Goal: Task Accomplishment & Management: Complete application form

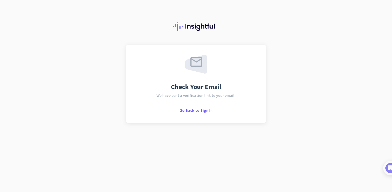
click at [385, 52] on div "Check Your Email We have sent a verification link to your email. Go Back to Sig…" at bounding box center [196, 96] width 392 height 192
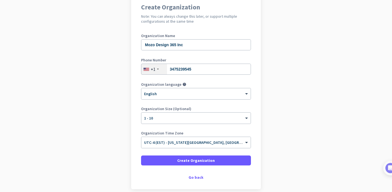
scroll to position [76, 0]
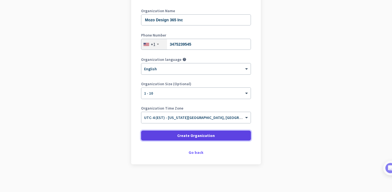
click at [207, 136] on span "Create Organization" at bounding box center [196, 135] width 38 height 6
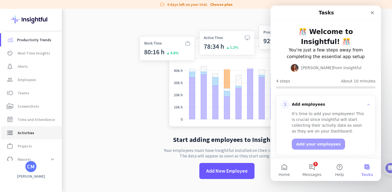
scroll to position [20, 0]
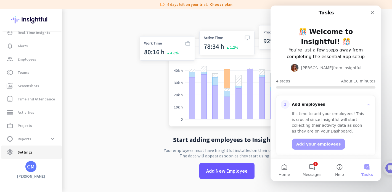
click at [25, 150] on span "Settings" at bounding box center [25, 151] width 15 height 7
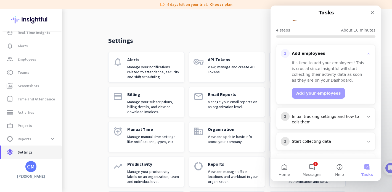
scroll to position [62, 0]
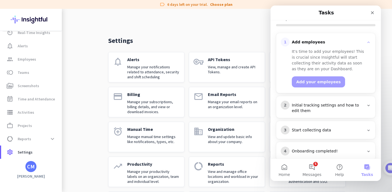
click at [357, 102] on div "Initial tracking settings and how to edit them" at bounding box center [328, 107] width 72 height 11
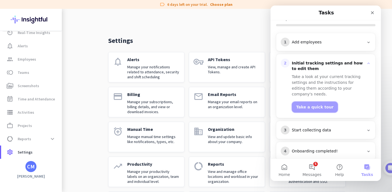
click at [320, 101] on button "Take a quick tour" at bounding box center [315, 106] width 46 height 11
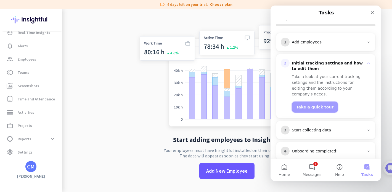
click at [314, 101] on button "Take a quick tour" at bounding box center [315, 106] width 46 height 11
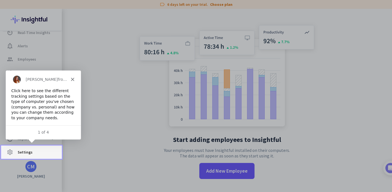
click at [24, 152] on span "Settings" at bounding box center [25, 151] width 15 height 7
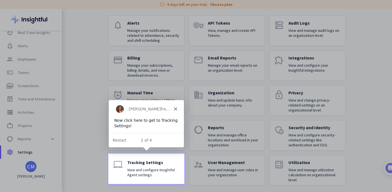
scroll to position [39, 0]
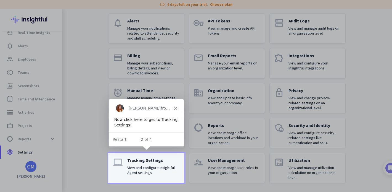
click at [156, 165] on p "View and configure Insightful Agent settings." at bounding box center [153, 170] width 52 height 10
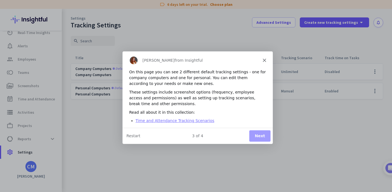
click at [189, 119] on link "Time and Attendance Tracking Scenarios" at bounding box center [174, 120] width 79 height 4
click at [207, 99] on div "These settings include screenshot options (frequency, employee access and permi…" at bounding box center [197, 97] width 137 height 17
click at [264, 138] on button "Next" at bounding box center [259, 135] width 21 height 11
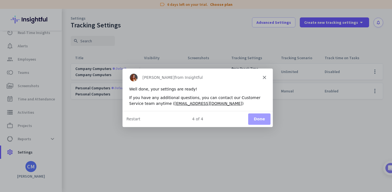
click at [255, 118] on button "Done" at bounding box center [259, 118] width 22 height 11
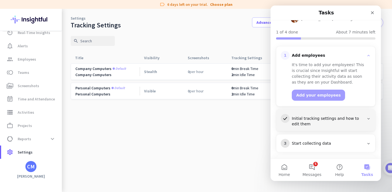
scroll to position [62, 0]
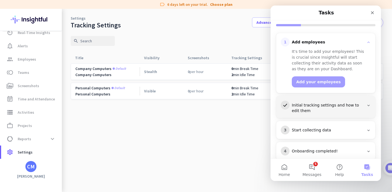
click at [340, 125] on div "3 Start collecting data" at bounding box center [326, 129] width 90 height 9
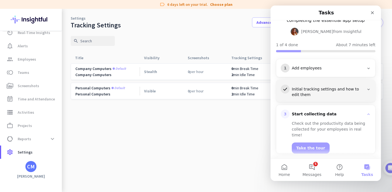
scroll to position [17, 0]
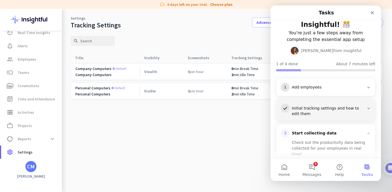
click at [331, 84] on div "1 Add employees" at bounding box center [325, 87] width 99 height 18
click at [329, 84] on div "Add employees" at bounding box center [328, 87] width 72 height 6
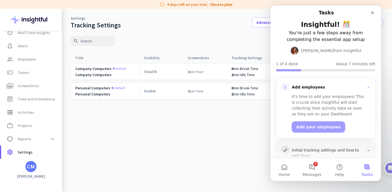
click at [324, 121] on button "Add your employees" at bounding box center [318, 126] width 53 height 11
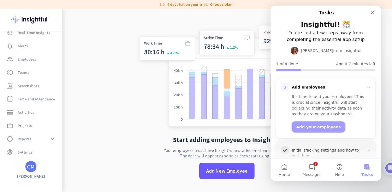
scroll to position [9, 0]
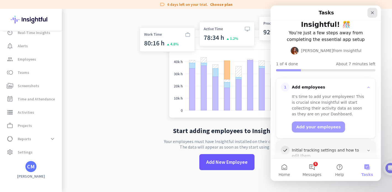
click at [372, 14] on icon "Close" at bounding box center [372, 12] width 4 height 4
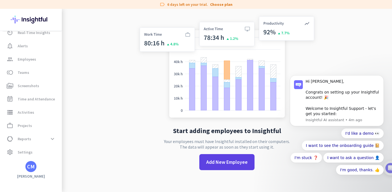
click at [231, 165] on span "Add New Employee" at bounding box center [226, 161] width 41 height 7
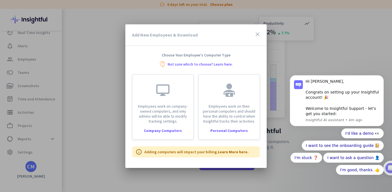
click at [220, 64] on link "Not sure which to choose? Learn here." at bounding box center [200, 64] width 65 height 4
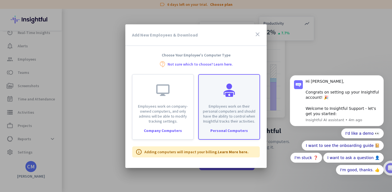
click at [231, 120] on p "Employees work on their personal computers and should have the ability to contr…" at bounding box center [229, 114] width 54 height 20
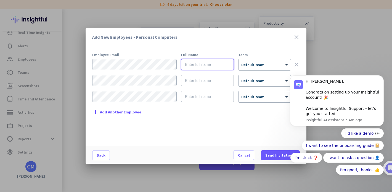
click at [213, 66] on input "text" at bounding box center [207, 64] width 53 height 11
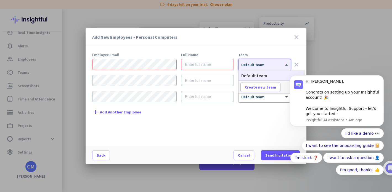
click at [271, 65] on div at bounding box center [264, 62] width 52 height 5
click at [261, 52] on div "Add New Employees - Personal Computers close Employee Email Full Name Team × De…" at bounding box center [196, 95] width 221 height 135
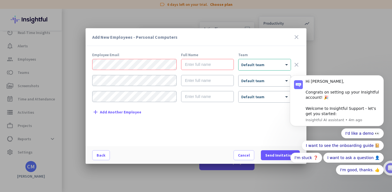
click at [147, 35] on h3 "Add New Employees - Personal Computers" at bounding box center [192, 37] width 201 height 4
click at [382, 78] on icon "Dismiss notification" at bounding box center [382, 76] width 3 height 3
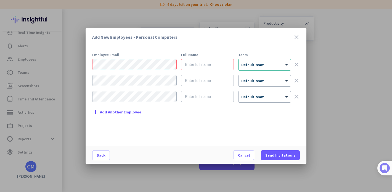
click at [388, 171] on img at bounding box center [385, 168] width 10 height 10
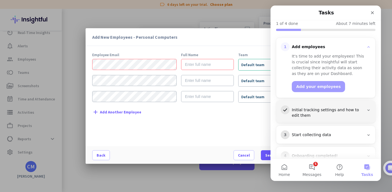
scroll to position [62, 0]
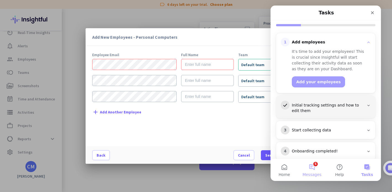
click at [313, 164] on button "5 Messages" at bounding box center [312, 169] width 28 height 22
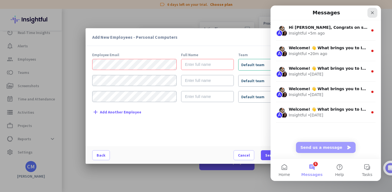
click at [372, 16] on div "Close" at bounding box center [372, 13] width 10 height 10
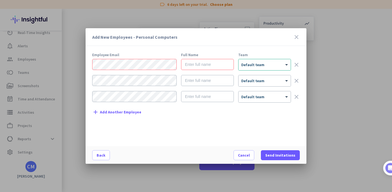
click at [297, 38] on icon "close" at bounding box center [296, 37] width 7 height 7
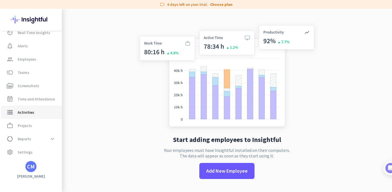
scroll to position [0, 0]
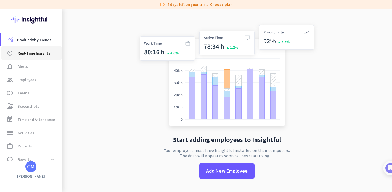
click at [30, 56] on span "Real-Time Insights" at bounding box center [34, 53] width 33 height 7
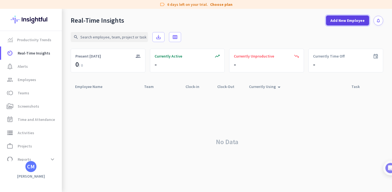
click at [343, 20] on span "Add New Employee" at bounding box center [347, 21] width 34 height 6
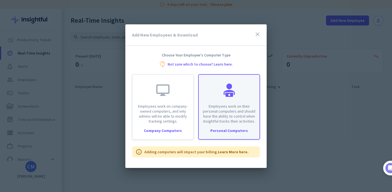
click at [226, 99] on div "Employees work on their personal computers and should have the ability to contr…" at bounding box center [229, 99] width 61 height 49
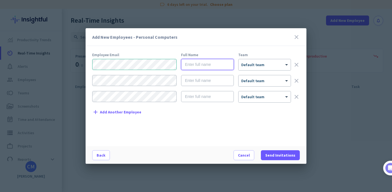
type input "M"
type input "[PERSON_NAME]"
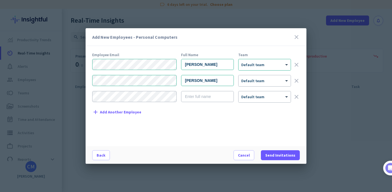
click at [232, 129] on div "Employee Email Full Name Team [PERSON_NAME] × Default team clear [PERSON_NAME] …" at bounding box center [198, 96] width 212 height 87
click at [218, 81] on input "[PERSON_NAME]" at bounding box center [207, 80] width 53 height 11
click at [218, 126] on div "Employee Email Full Name Team [PERSON_NAME] × Default team clear [PERSON_NAME] …" at bounding box center [198, 96] width 212 height 87
click at [218, 83] on input "[PERSON_NAME]" at bounding box center [207, 80] width 53 height 11
type input "[PERSON_NAME]"
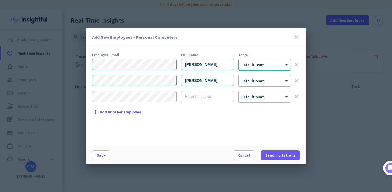
click at [233, 108] on div "Employee Email Full Name Team [PERSON_NAME] × Default team clear [PERSON_NAME] …" at bounding box center [198, 96] width 212 height 87
click at [281, 153] on span "Send Invitations" at bounding box center [280, 155] width 30 height 6
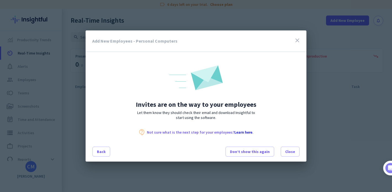
click at [243, 132] on link "Learn here" at bounding box center [243, 131] width 18 height 5
click at [295, 138] on div "Add New Employees - Personal Computers close Invites are on the way to your emp…" at bounding box center [196, 95] width 221 height 130
click at [294, 148] on span at bounding box center [290, 151] width 18 height 13
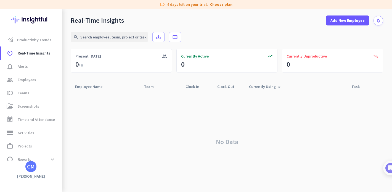
click at [267, 37] on div "search save_alt calendar_view_week" at bounding box center [227, 36] width 312 height 23
